Goal: Find specific page/section: Find specific page/section

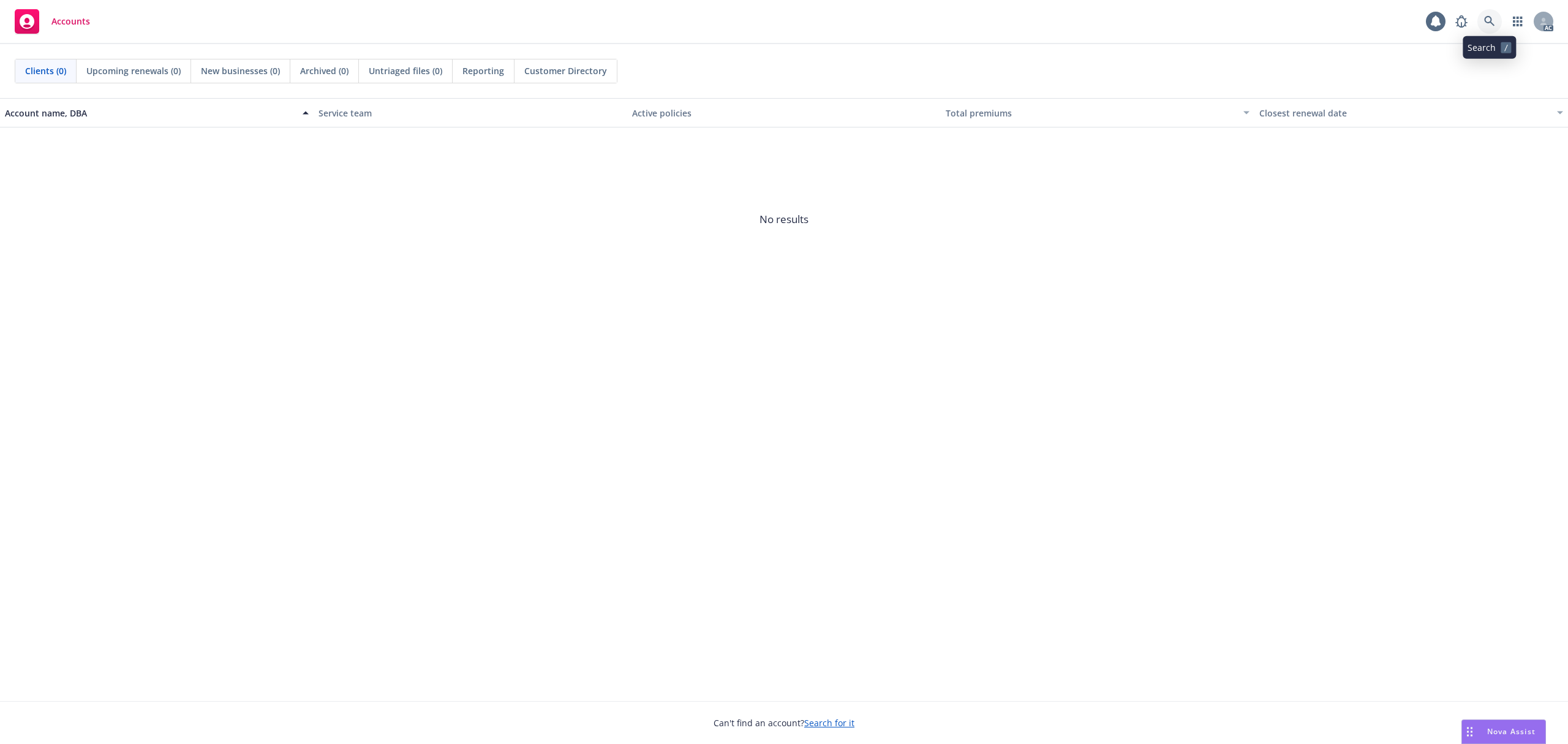
click at [1492, 27] on icon at bounding box center [1490, 22] width 11 height 11
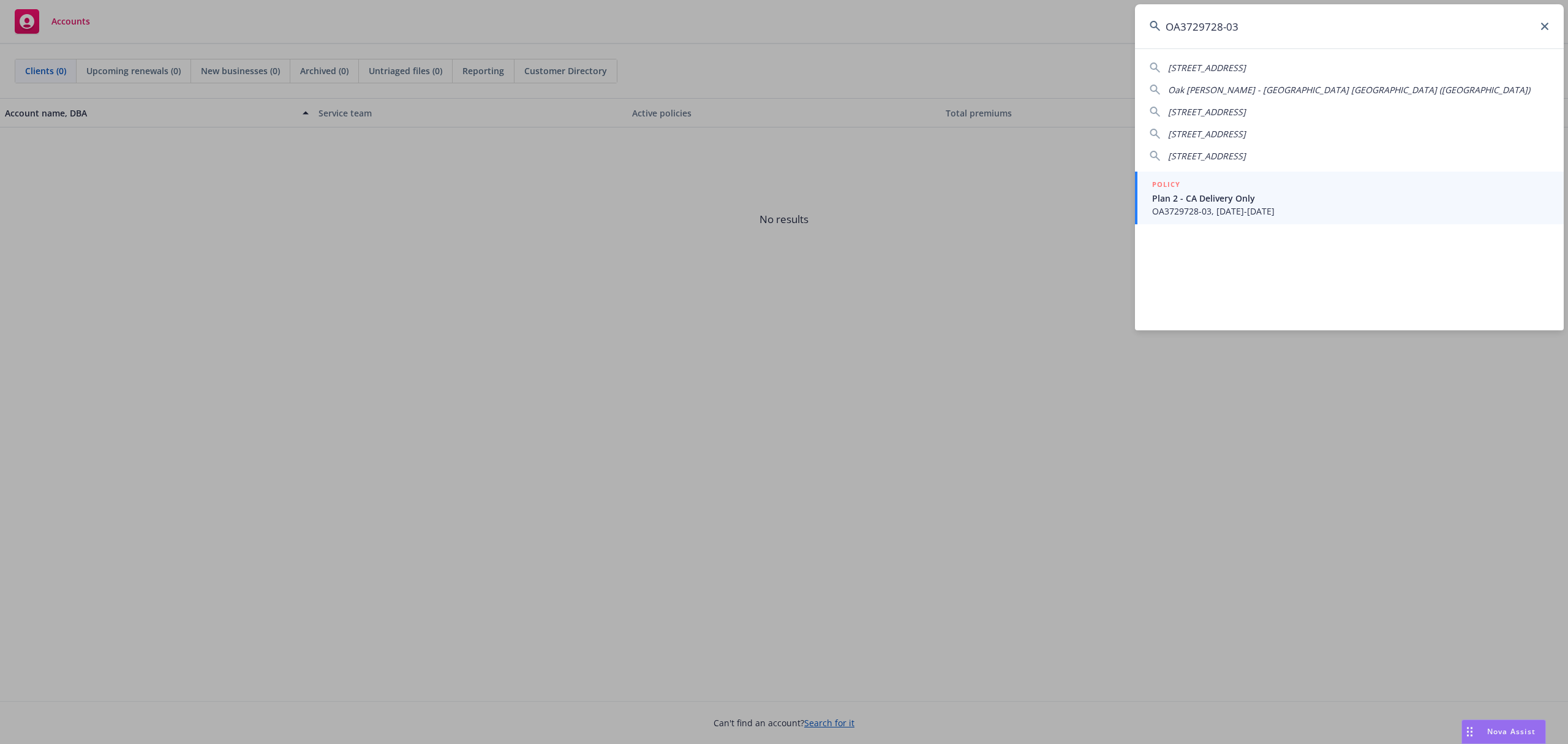
type input "OA3729728-03"
click at [1265, 183] on div "POLICY" at bounding box center [1350, 185] width 397 height 14
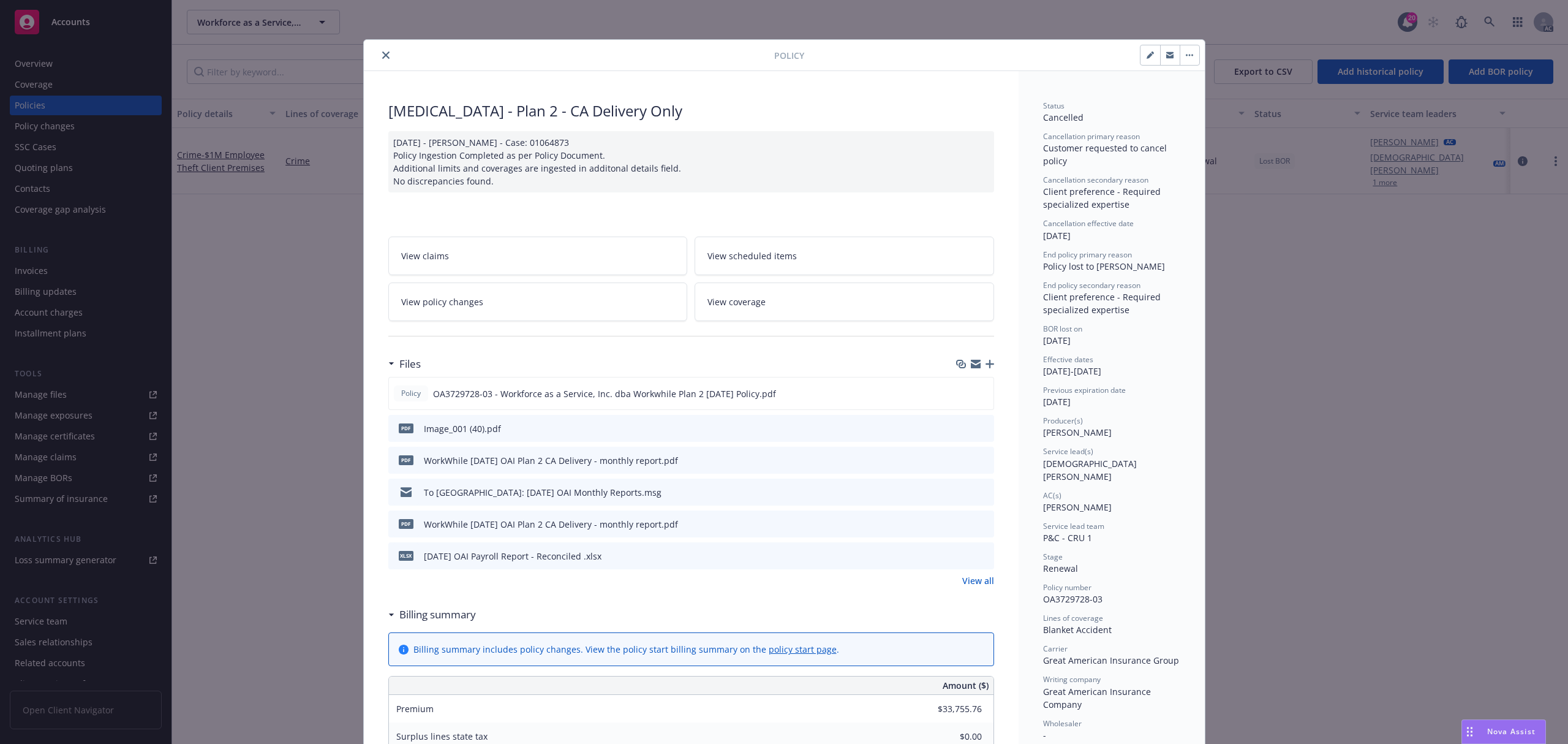
click at [382, 55] on icon "close" at bounding box center [385, 55] width 7 height 7
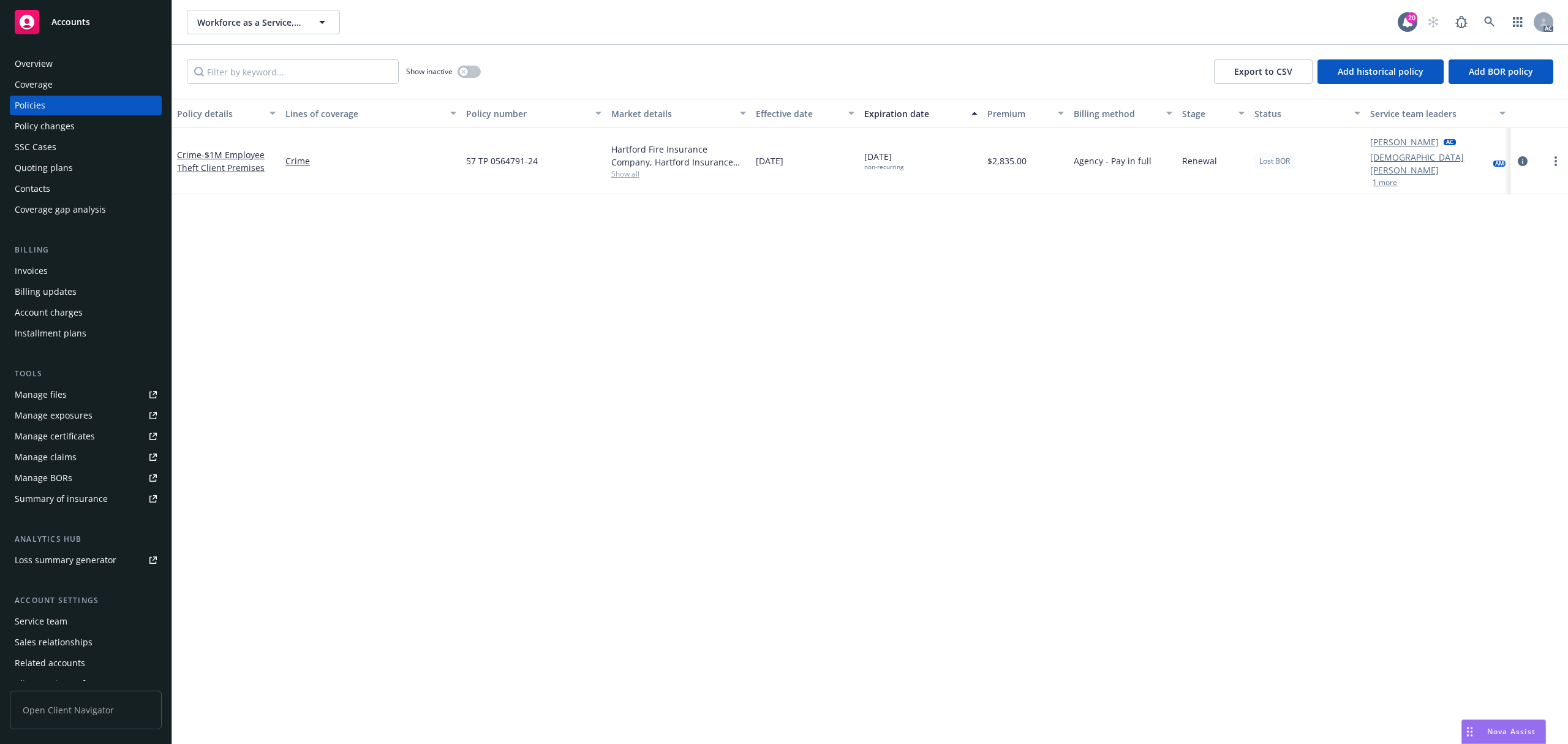
click at [81, 268] on div "Invoices" at bounding box center [85, 271] width 142 height 19
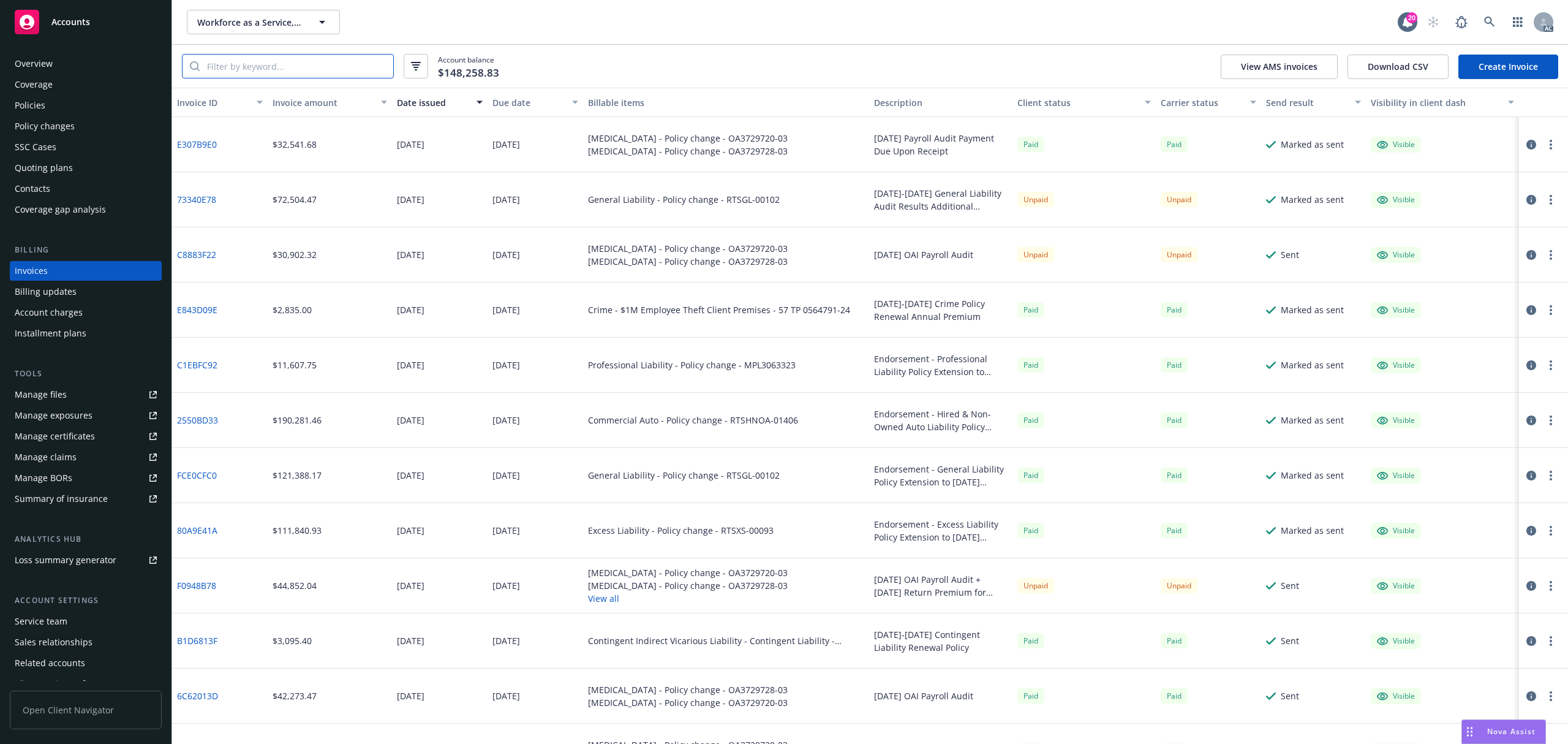
click at [339, 67] on input "search" at bounding box center [297, 66] width 193 height 23
paste input "C8883F22"
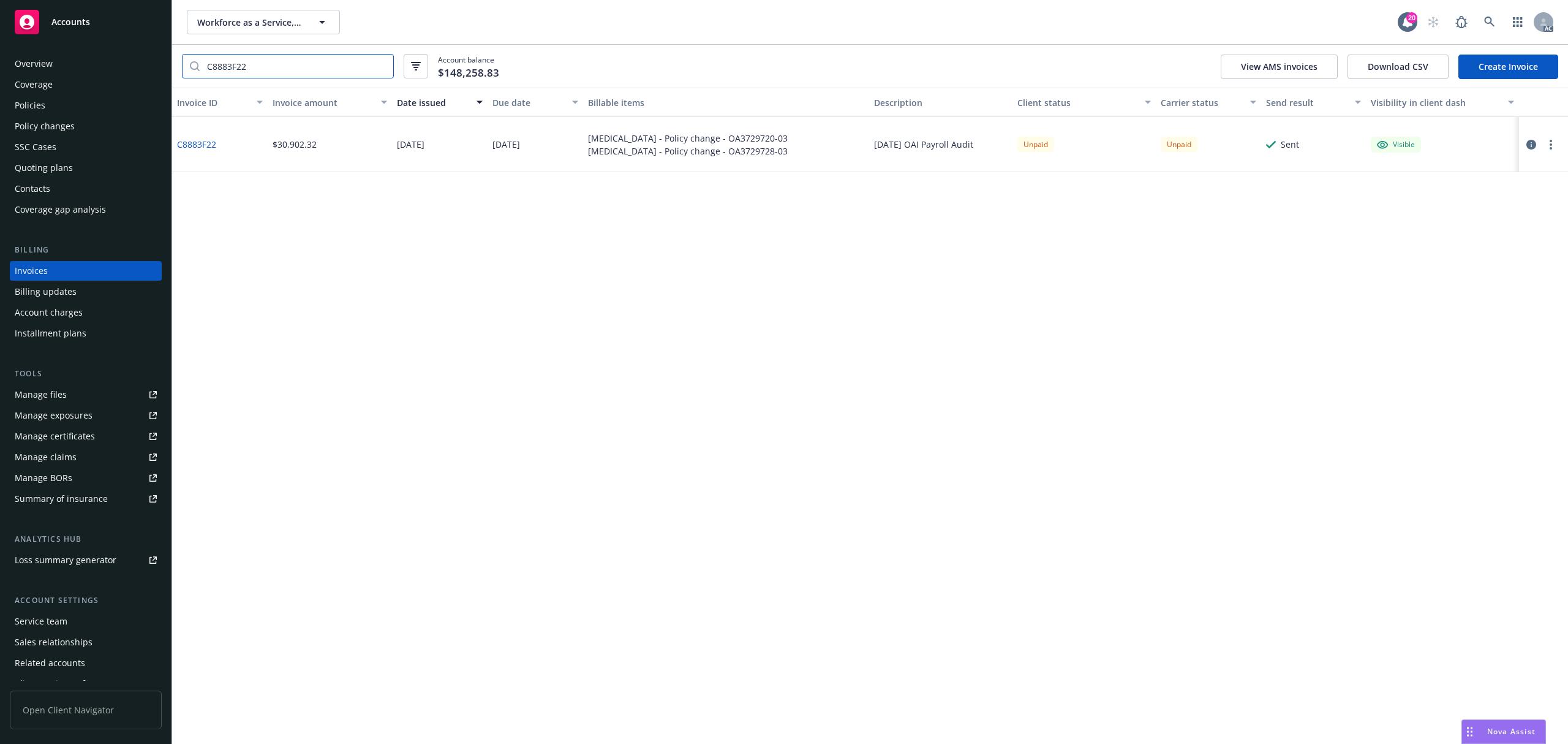
type input "C8883F22"
